Goal: Information Seeking & Learning: Learn about a topic

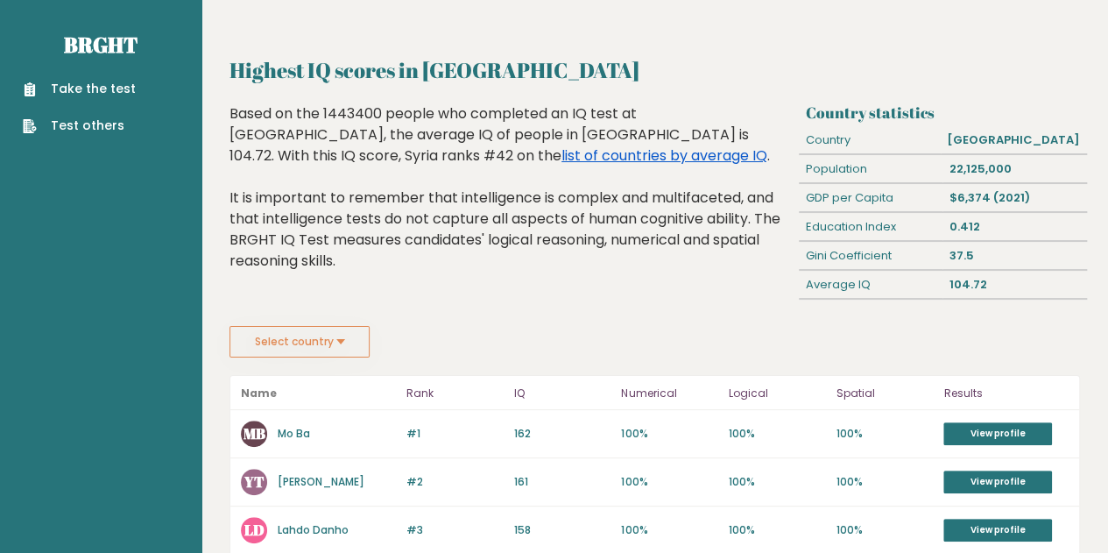
click at [562, 152] on link "list of countries by average IQ" at bounding box center [665, 155] width 206 height 20
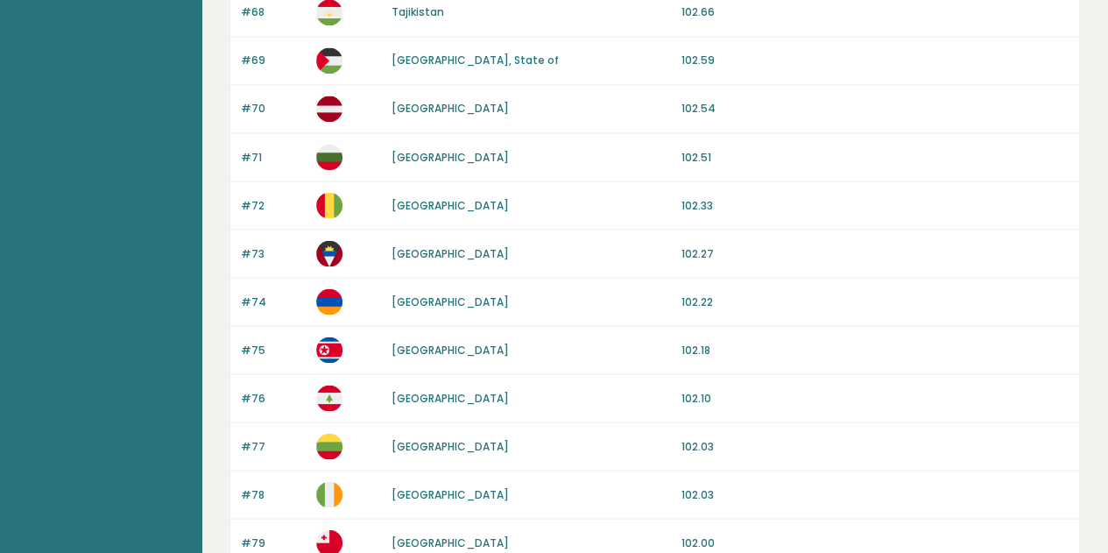
scroll to position [1730, 0]
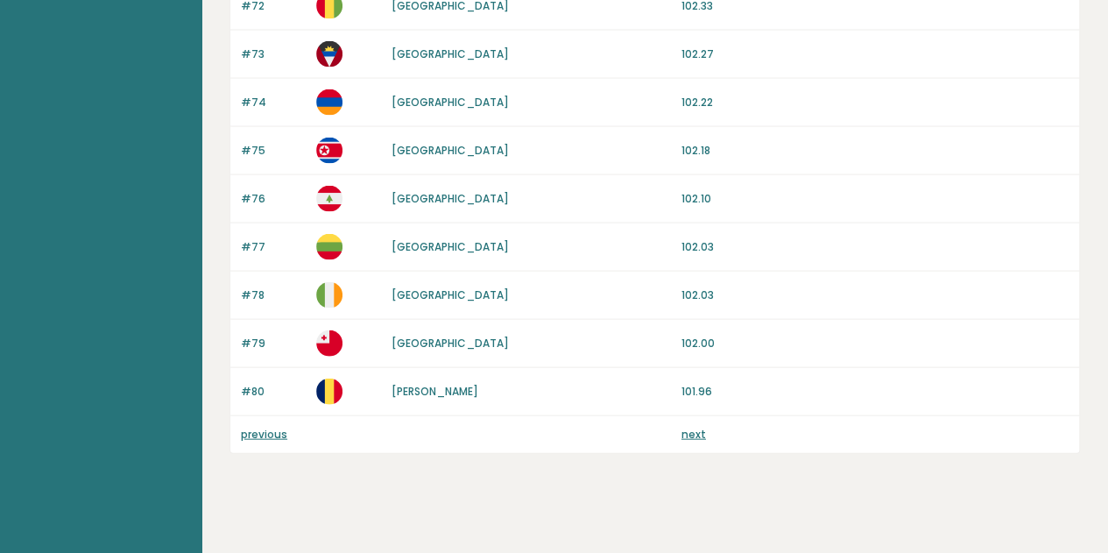
click at [273, 427] on link "previous" at bounding box center [264, 434] width 46 height 15
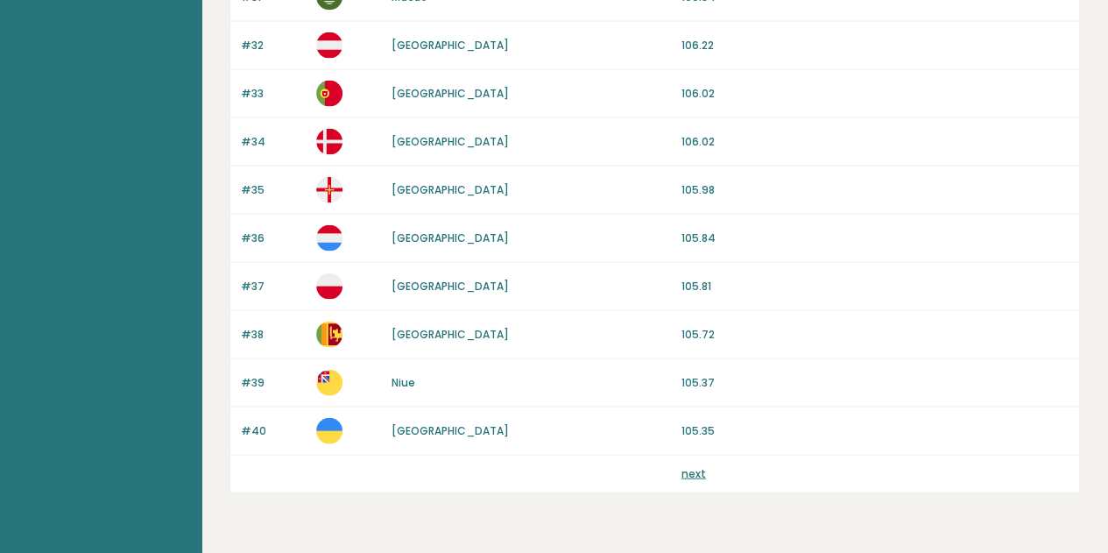
scroll to position [1730, 0]
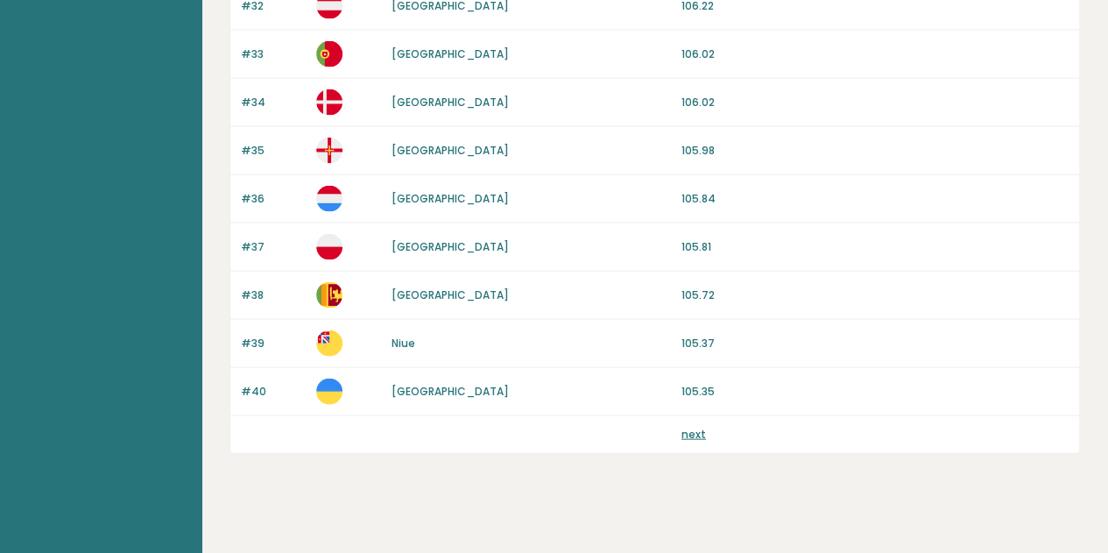
click at [701, 427] on link "next" at bounding box center [694, 434] width 25 height 15
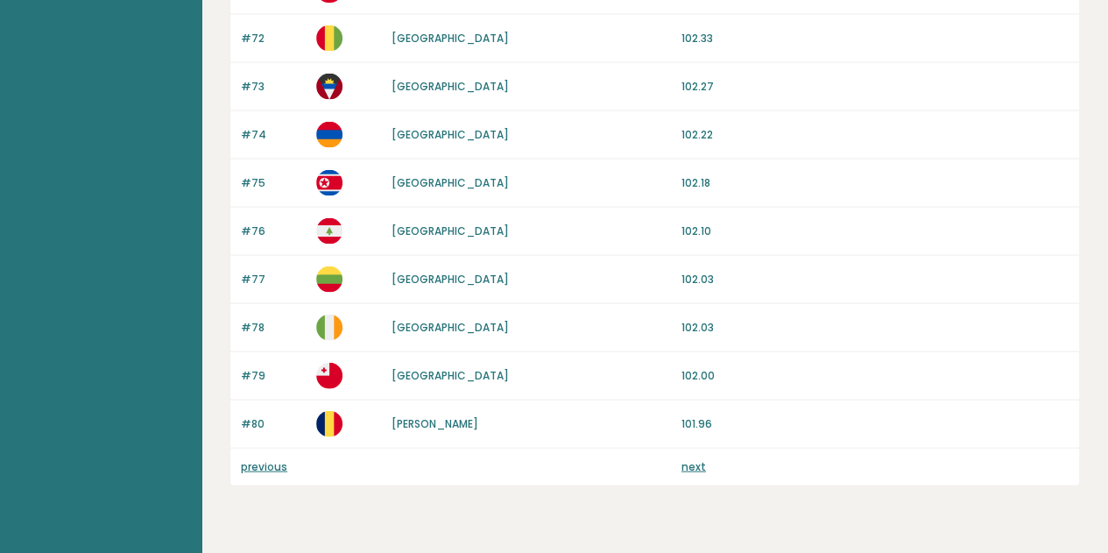
scroll to position [1730, 0]
